Goal: Information Seeking & Learning: Learn about a topic

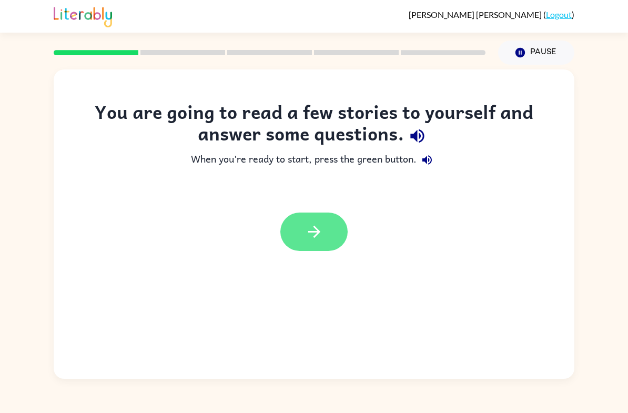
click at [313, 230] on icon "button" at bounding box center [314, 231] width 18 height 18
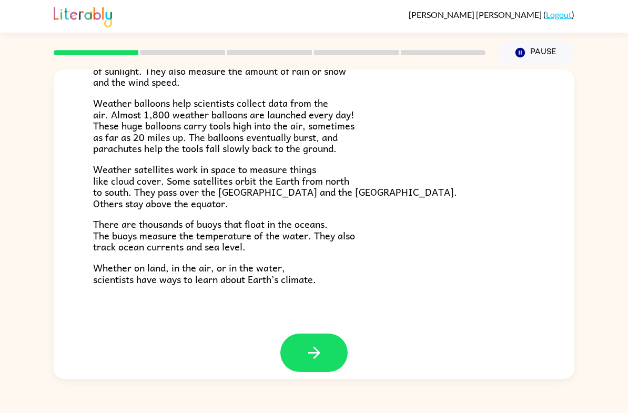
scroll to position [275, 0]
click at [309, 352] on icon "button" at bounding box center [314, 353] width 18 height 18
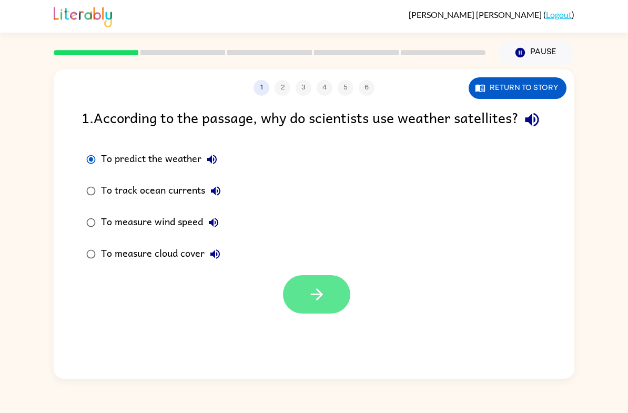
click at [314, 313] on button "button" at bounding box center [316, 294] width 67 height 38
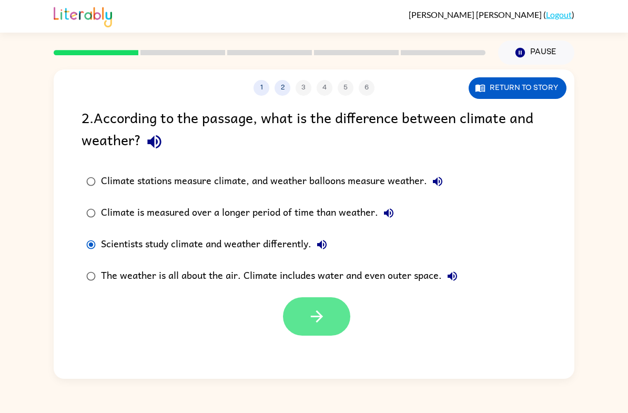
click at [325, 315] on icon "button" at bounding box center [316, 316] width 18 height 18
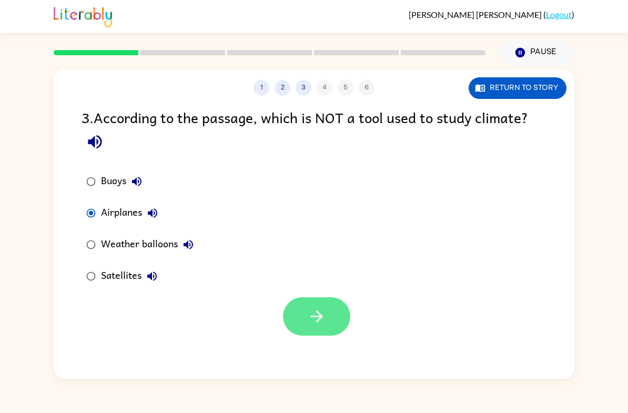
click at [332, 323] on button "button" at bounding box center [316, 316] width 67 height 38
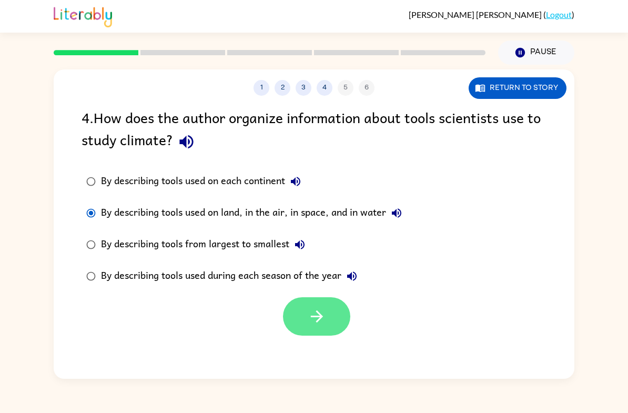
click at [310, 321] on icon "button" at bounding box center [316, 316] width 18 height 18
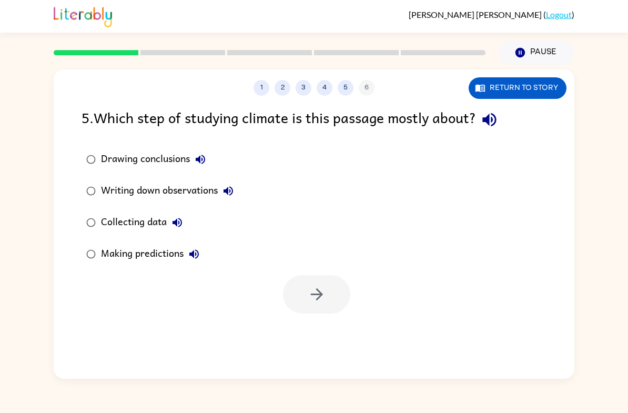
click at [91, 206] on label "Writing down observations" at bounding box center [160, 191] width 168 height 32
click at [292, 315] on div "1 2 3 4 5 6 Return to story 5 . Which step of studying climate is this passage …" at bounding box center [314, 223] width 520 height 309
click at [317, 289] on icon "button" at bounding box center [316, 294] width 18 height 18
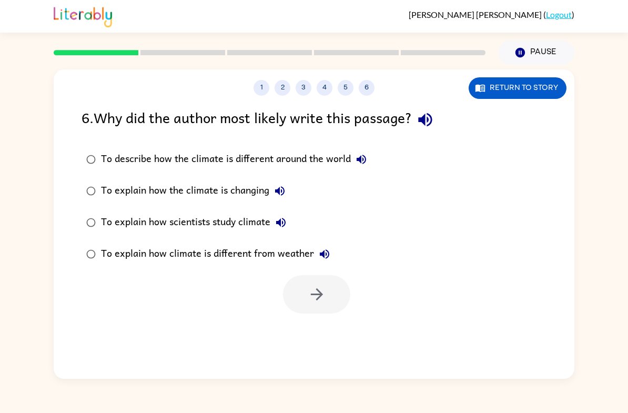
click at [136, 230] on div "To explain how scientists study climate" at bounding box center [196, 222] width 190 height 21
click at [308, 300] on icon "button" at bounding box center [316, 294] width 18 height 18
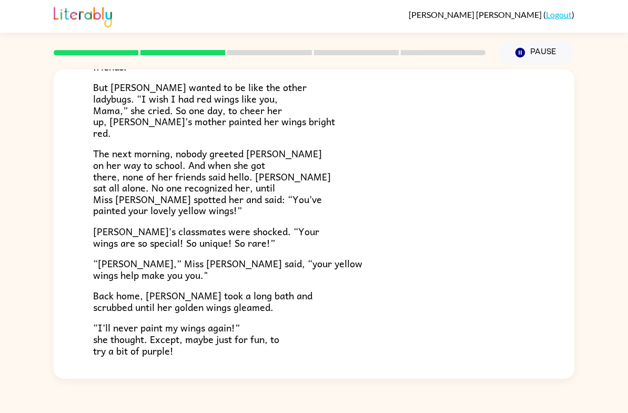
scroll to position [207, 0]
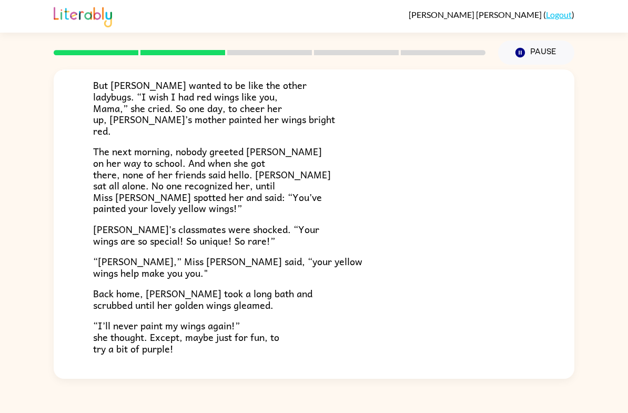
click at [621, 246] on div "[PERSON_NAME] [PERSON_NAME] the ladybug was a special bug. Unlike all her frien…" at bounding box center [314, 222] width 628 height 314
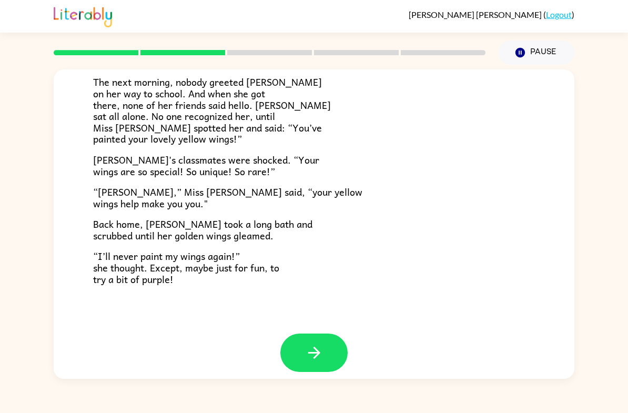
scroll to position [275, 0]
click at [321, 344] on icon "button" at bounding box center [314, 353] width 18 height 18
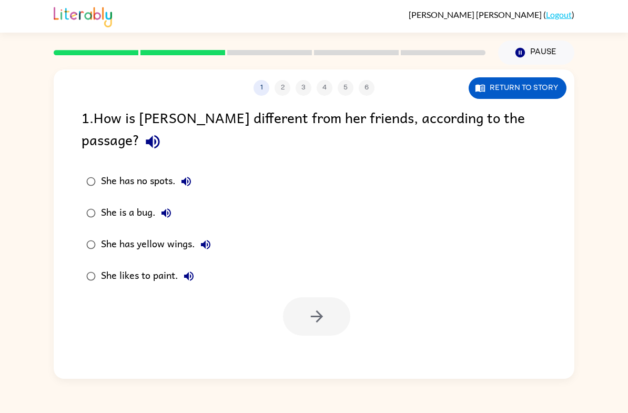
scroll to position [0, 0]
click at [319, 310] on icon "button" at bounding box center [316, 316] width 12 height 12
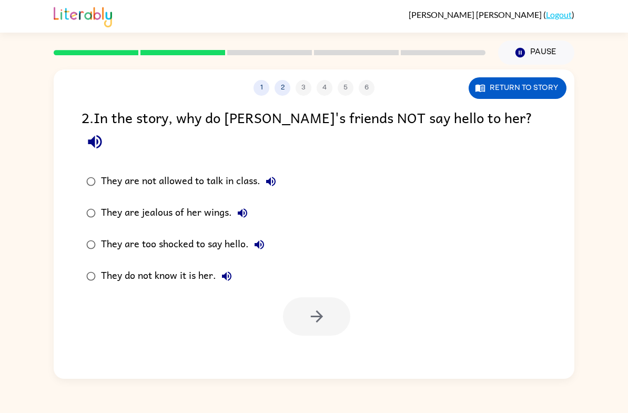
click at [123, 265] on div "They do not know it is her." at bounding box center [169, 275] width 136 height 21
click at [320, 307] on icon "button" at bounding box center [316, 316] width 18 height 18
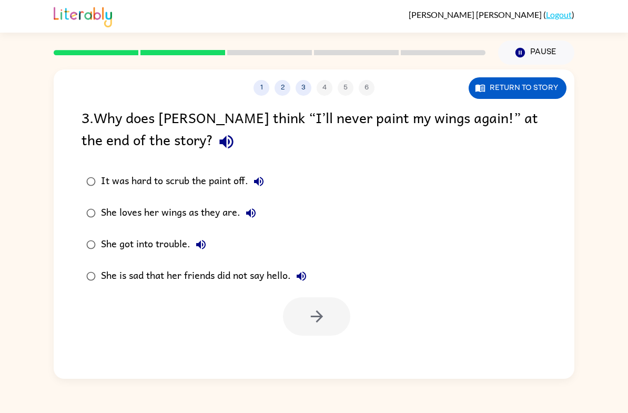
click at [132, 225] on label "She loves her wings as they are." at bounding box center [196, 213] width 241 height 32
click at [320, 314] on icon "button" at bounding box center [316, 316] width 18 height 18
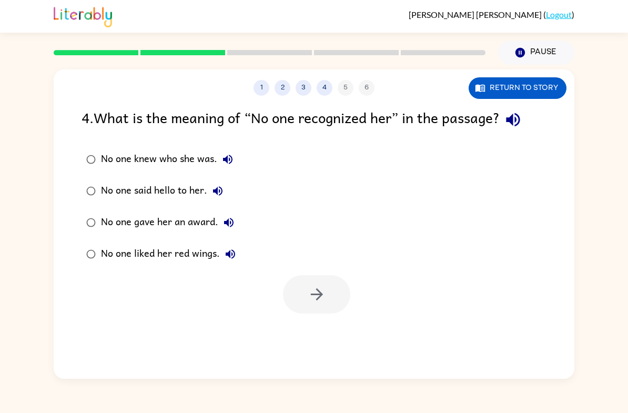
click at [141, 156] on div "No one knew who she was." at bounding box center [169, 159] width 137 height 21
click at [329, 296] on button "button" at bounding box center [316, 294] width 67 height 38
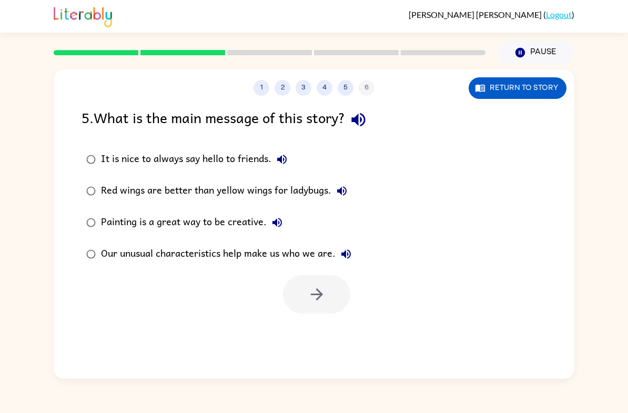
click at [164, 252] on div "Our unusual characteristics help make us who we are." at bounding box center [228, 253] width 255 height 21
click at [322, 303] on icon "button" at bounding box center [316, 294] width 18 height 18
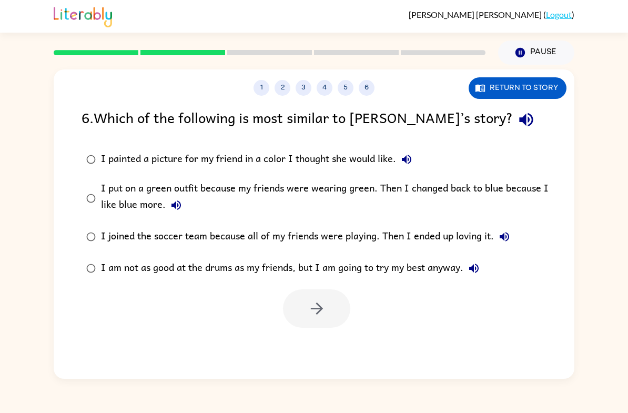
click at [223, 187] on div "I put on a green outfit because my friends were wearing green. Then I changed b…" at bounding box center [330, 197] width 459 height 35
click at [326, 318] on button "button" at bounding box center [316, 308] width 67 height 38
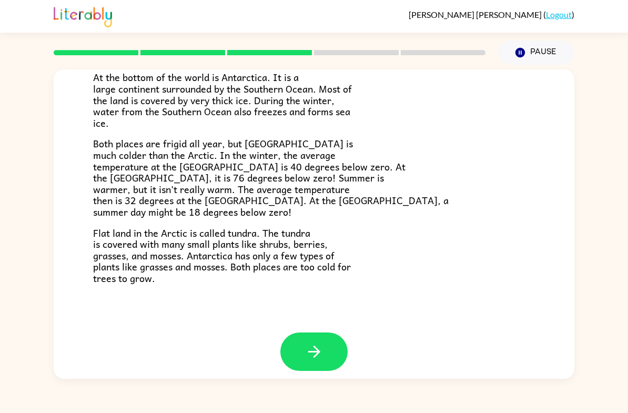
scroll to position [204, 0]
click at [305, 343] on icon "button" at bounding box center [314, 352] width 18 height 18
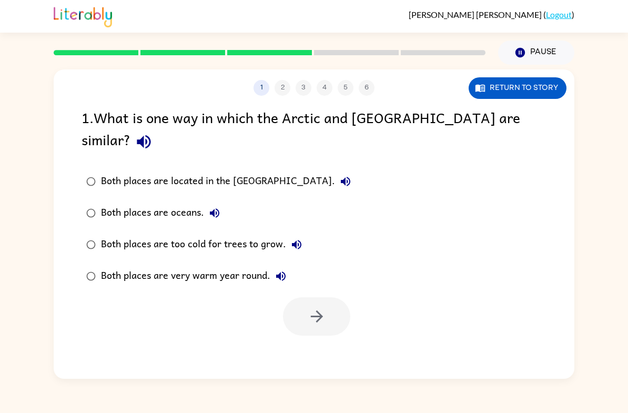
scroll to position [0, 0]
click at [143, 234] on div "Both places are too cold for trees to grow." at bounding box center [204, 244] width 206 height 21
click at [334, 297] on button "button" at bounding box center [316, 316] width 67 height 38
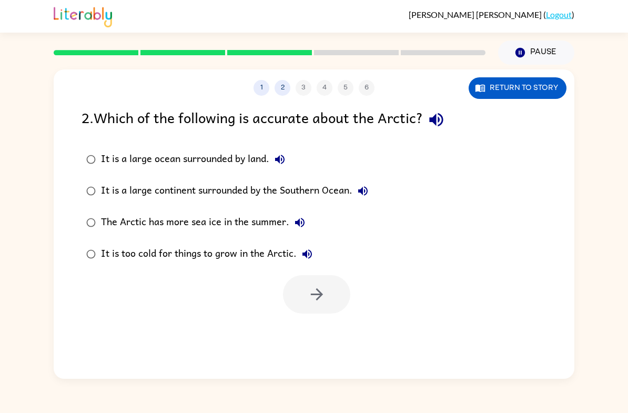
click at [335, 304] on div at bounding box center [316, 294] width 67 height 38
click at [315, 299] on icon "button" at bounding box center [316, 294] width 18 height 18
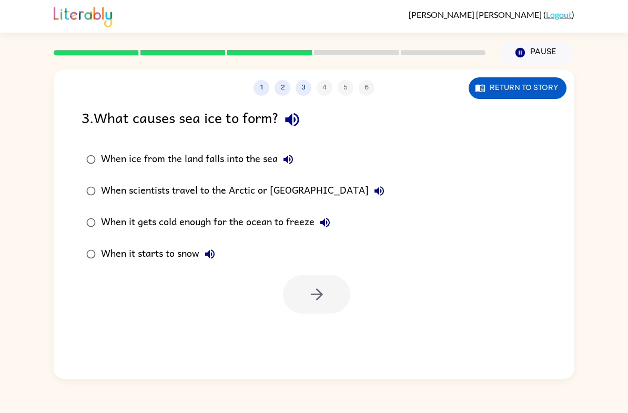
click at [198, 166] on div "When ice from the land falls into the sea" at bounding box center [200, 159] width 198 height 21
click at [336, 283] on button "button" at bounding box center [316, 294] width 67 height 38
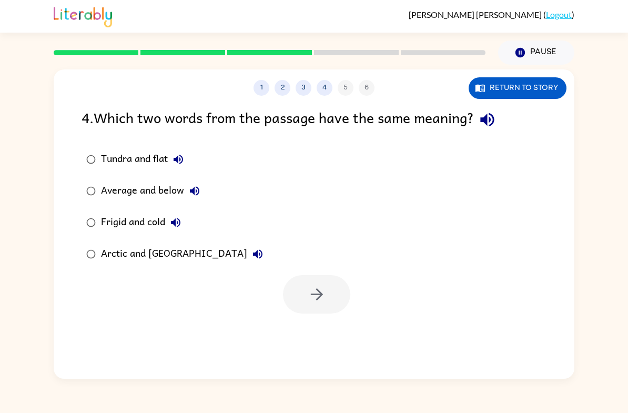
click at [133, 221] on div "Frigid and cold" at bounding box center [143, 222] width 85 height 21
click at [294, 302] on button "button" at bounding box center [316, 294] width 67 height 38
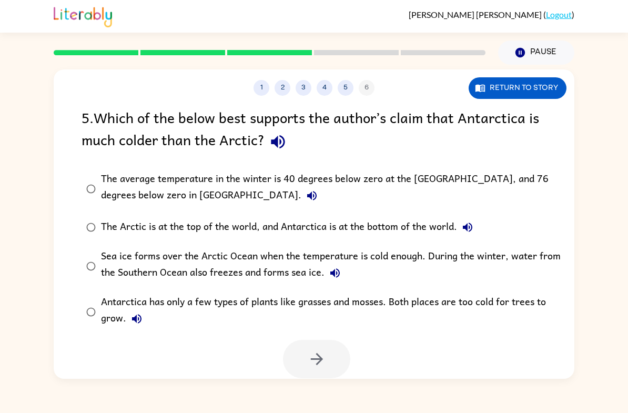
click at [110, 185] on div "The average temperature in the winter is 40 degrees below zero at the [GEOGRAPH…" at bounding box center [330, 188] width 459 height 35
click at [326, 368] on button "button" at bounding box center [316, 359] width 67 height 38
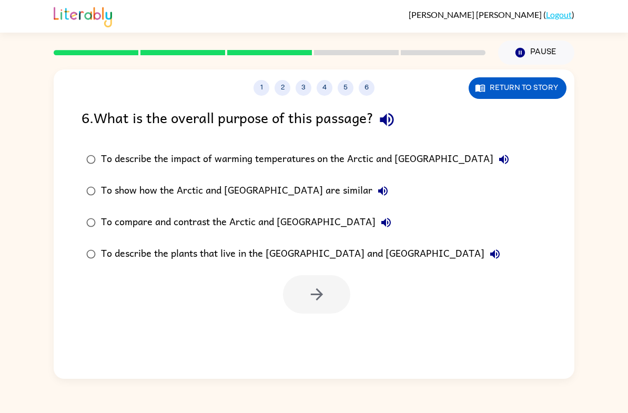
click at [283, 167] on div "To describe the impact of warming temperatures on the Arctic and [GEOGRAPHIC_DA…" at bounding box center [307, 159] width 413 height 21
click at [300, 305] on button "button" at bounding box center [316, 294] width 67 height 38
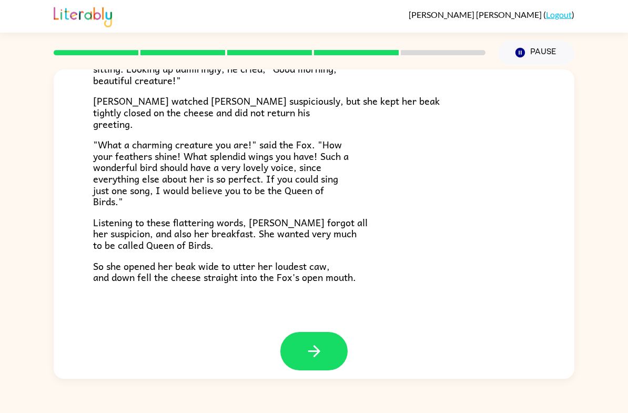
scroll to position [190, 0]
click at [324, 349] on button "button" at bounding box center [313, 351] width 67 height 38
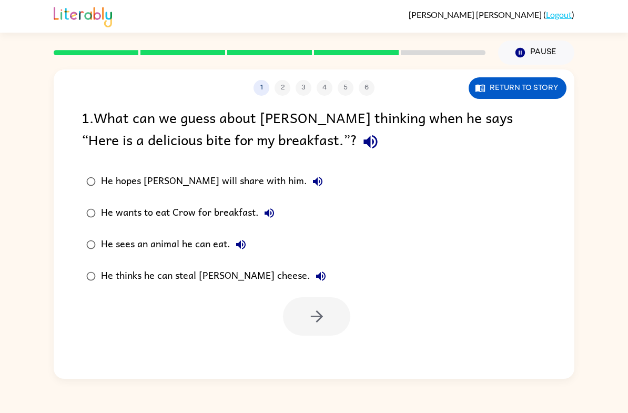
click at [194, 211] on div "He wants to eat Crow for breakfast." at bounding box center [190, 212] width 179 height 21
click at [325, 331] on button "button" at bounding box center [316, 316] width 67 height 38
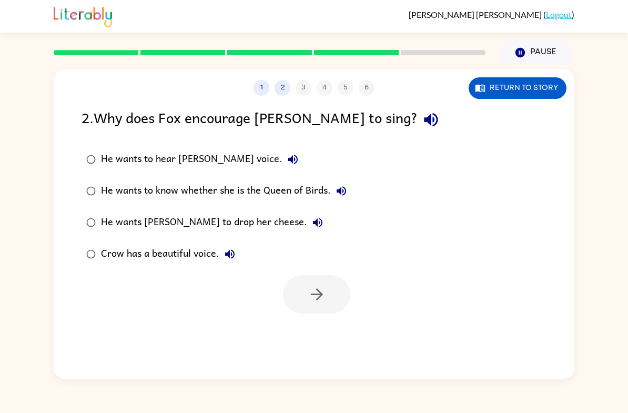
click at [190, 157] on div "He wants to hear [PERSON_NAME] voice." at bounding box center [202, 159] width 202 height 21
click at [326, 293] on button "button" at bounding box center [316, 294] width 67 height 38
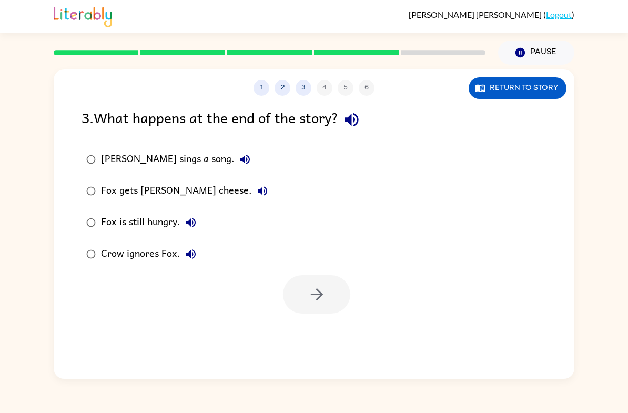
click at [139, 167] on div "[PERSON_NAME] sings a song." at bounding box center [178, 159] width 155 height 21
click at [304, 313] on button "button" at bounding box center [316, 294] width 67 height 38
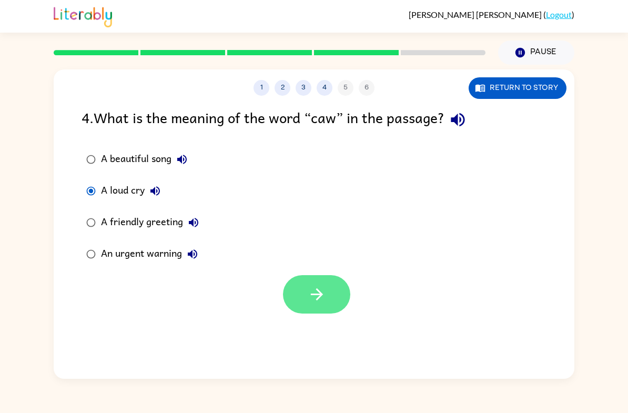
click at [290, 301] on button "button" at bounding box center [316, 294] width 67 height 38
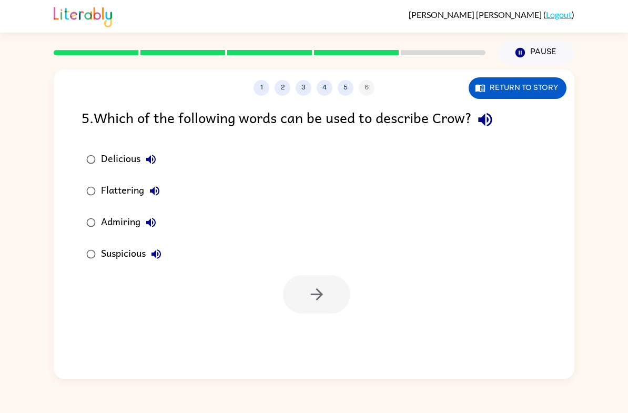
click at [107, 223] on div "Admiring" at bounding box center [131, 222] width 60 height 21
click at [298, 313] on button "button" at bounding box center [316, 294] width 67 height 38
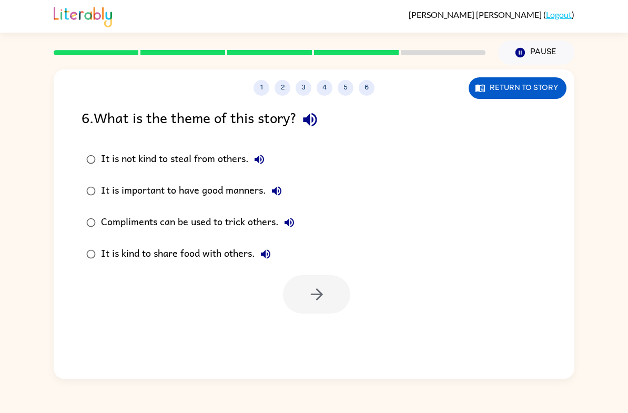
click at [193, 162] on div "It is not kind to steal from others." at bounding box center [185, 159] width 169 height 21
click at [325, 301] on icon "button" at bounding box center [316, 294] width 18 height 18
